Goal: Task Accomplishment & Management: Manage account settings

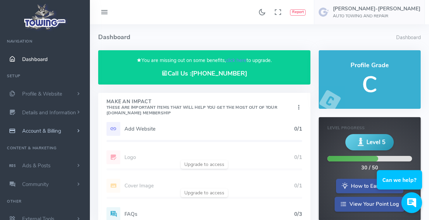
click at [48, 129] on span "Account & Billing" at bounding box center [41, 130] width 39 height 7
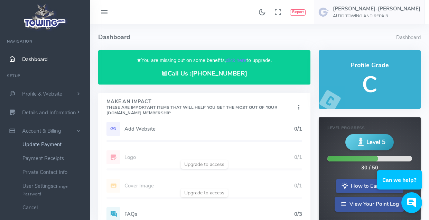
click at [39, 145] on link "Update Payment" at bounding box center [53, 144] width 73 height 14
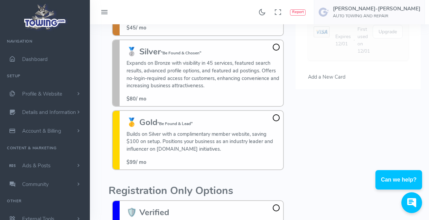
scroll to position [173, 0]
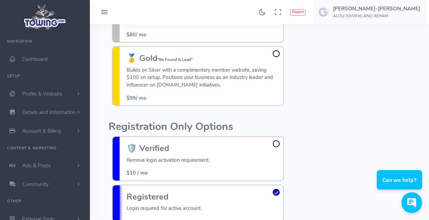
click at [278, 52] on span at bounding box center [276, 53] width 7 height 7
click at [0, 0] on input "🥇 Gold "Be Found & Lead" Builds on Silver with a complimentary member website, …" at bounding box center [0, 0] width 0 height 0
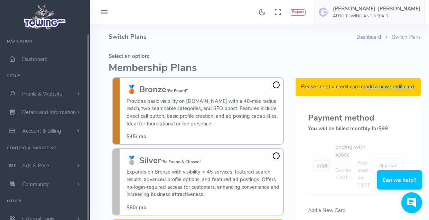
scroll to position [0, 0]
